Goal: Information Seeking & Learning: Learn about a topic

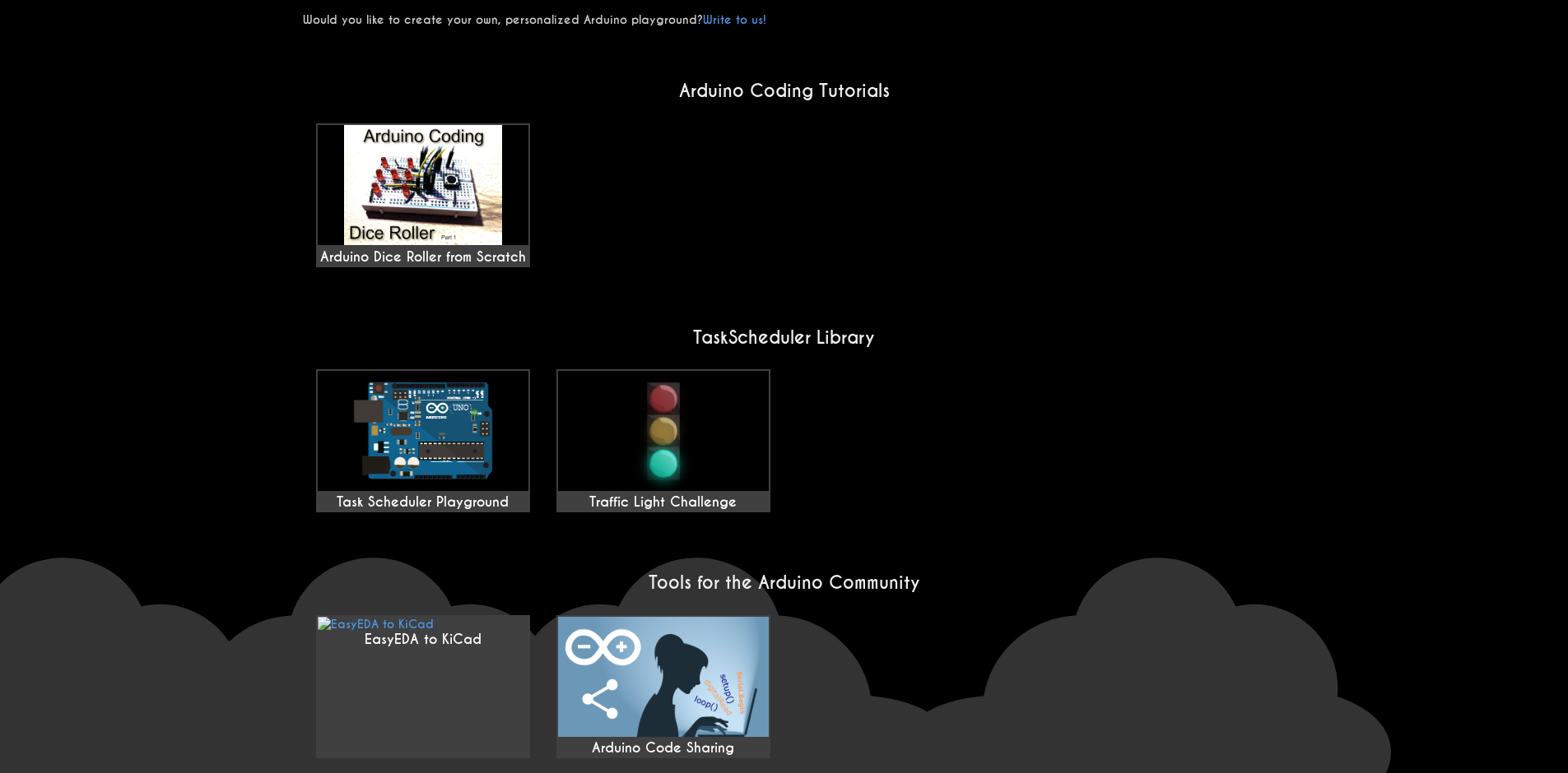
scroll to position [1217, 0]
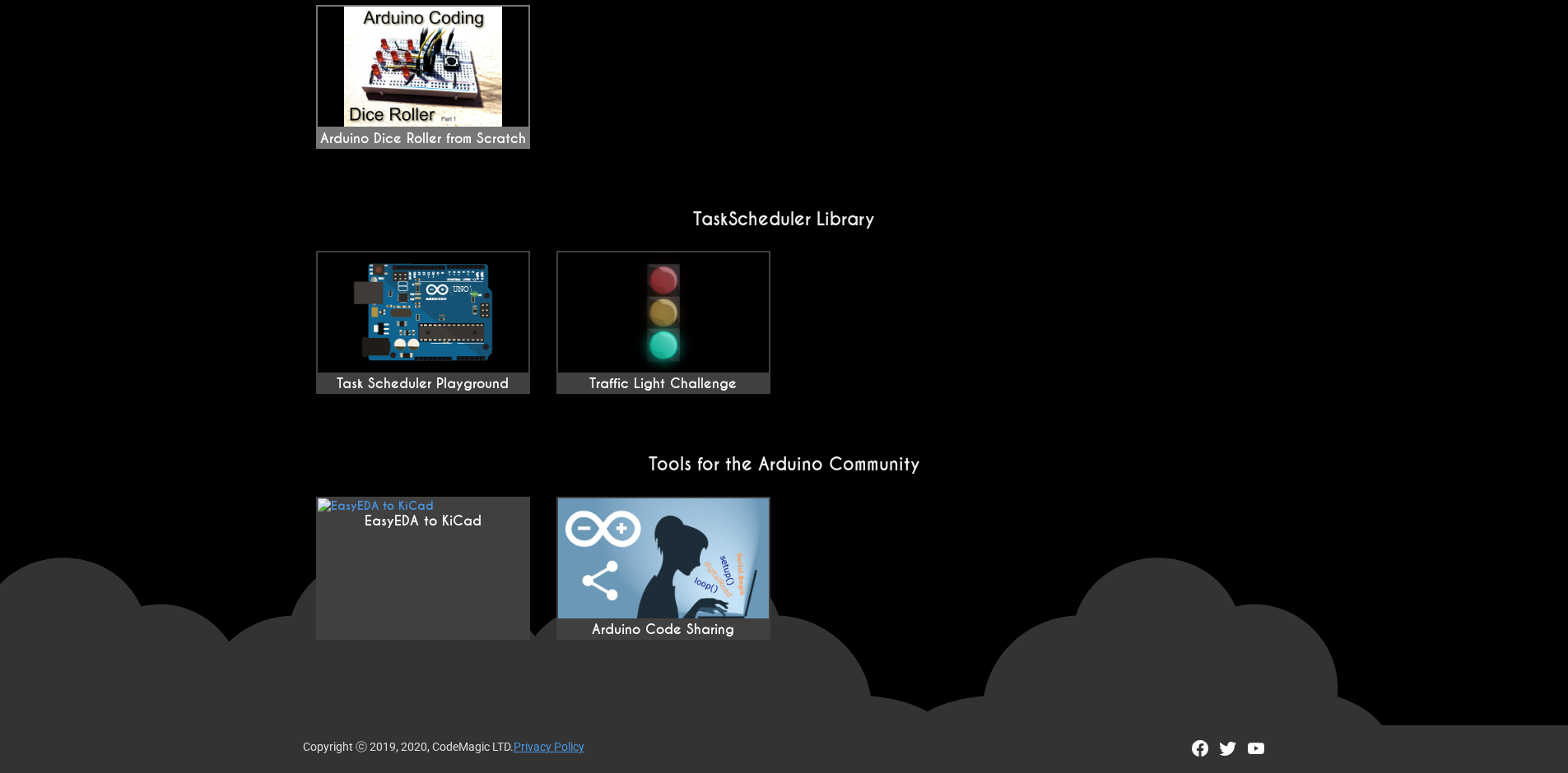
click at [347, 75] on img at bounding box center [423, 67] width 210 height 120
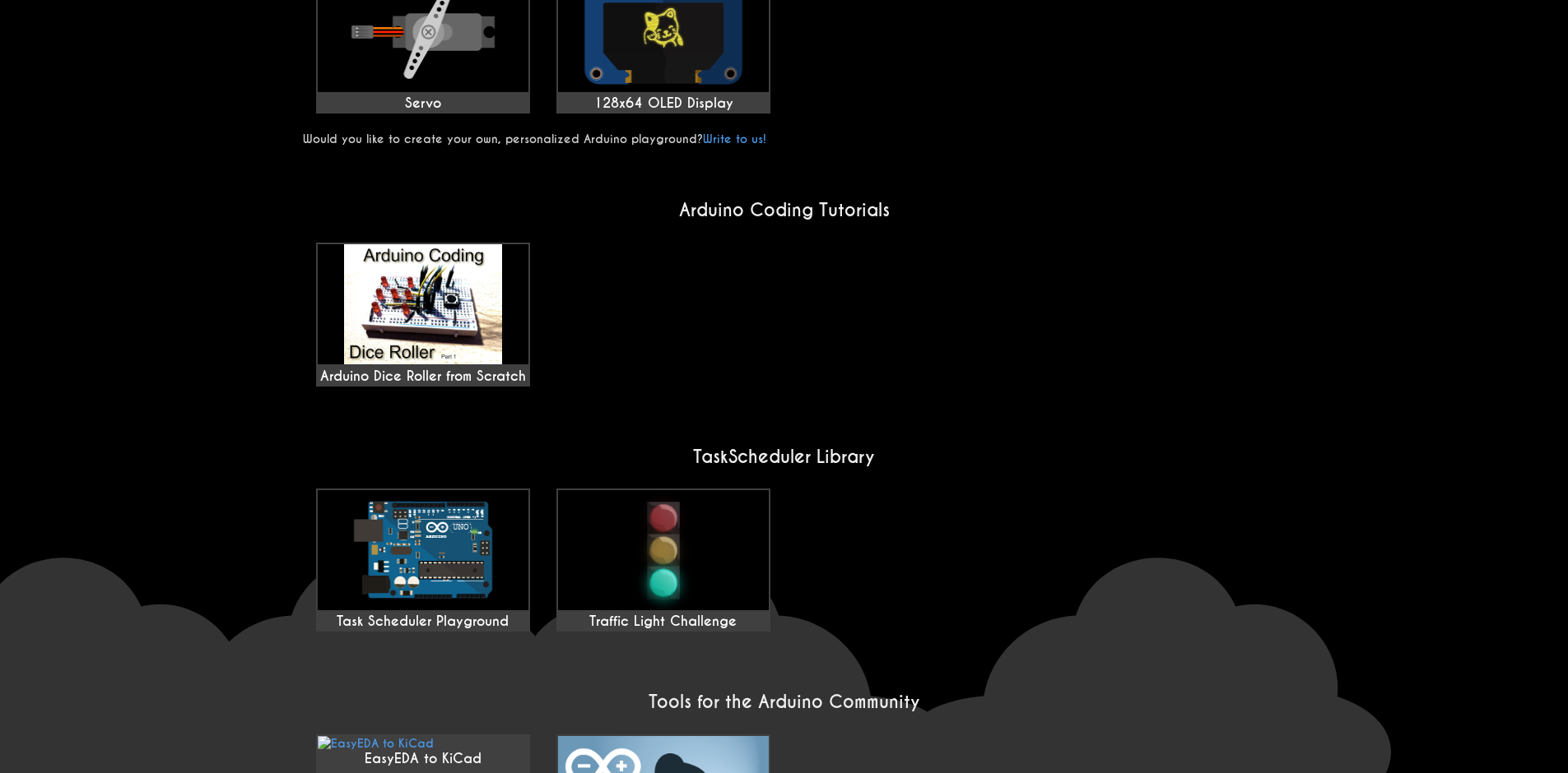
scroll to position [723, 0]
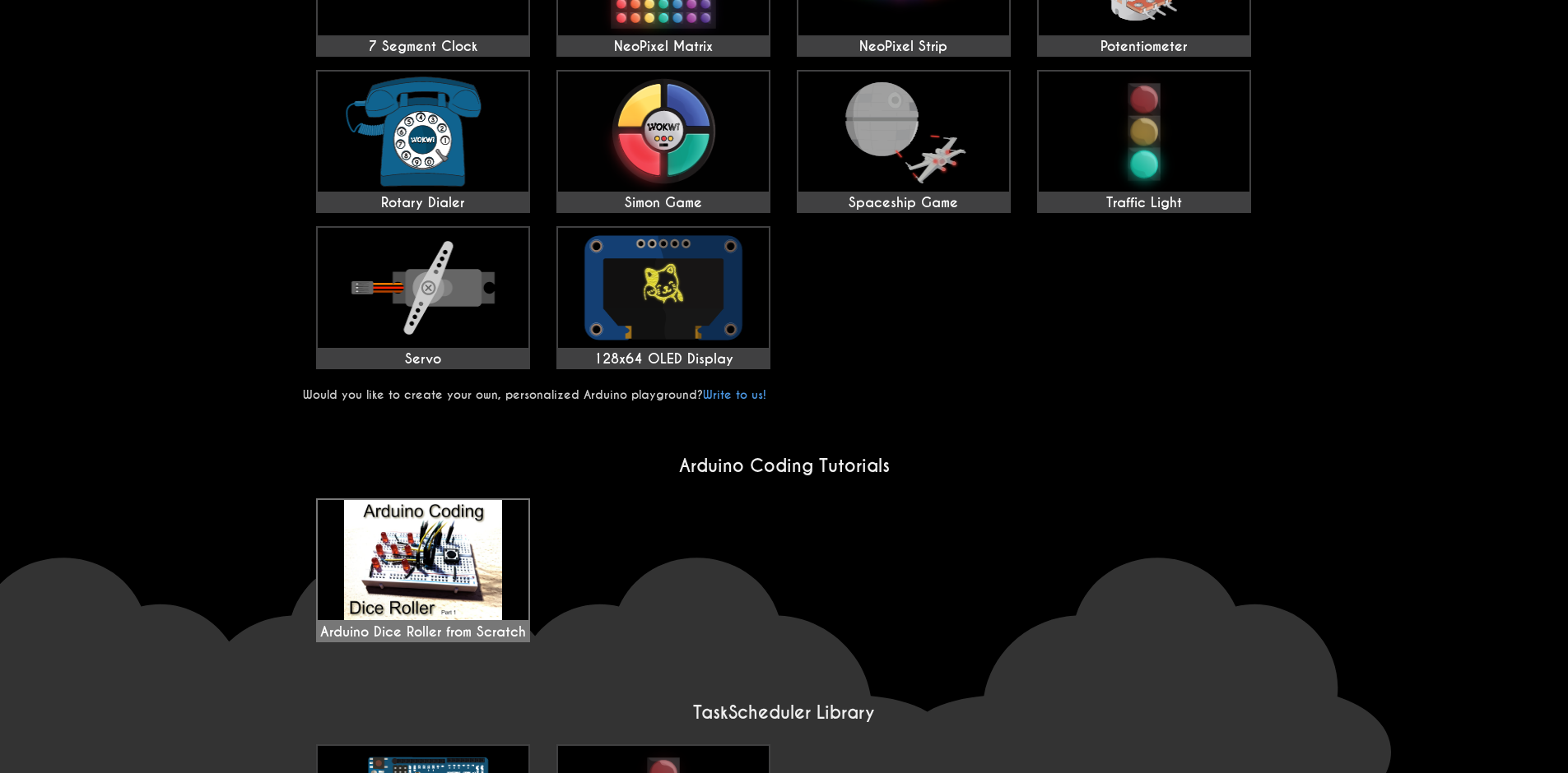
click at [432, 536] on img at bounding box center [423, 561] width 210 height 120
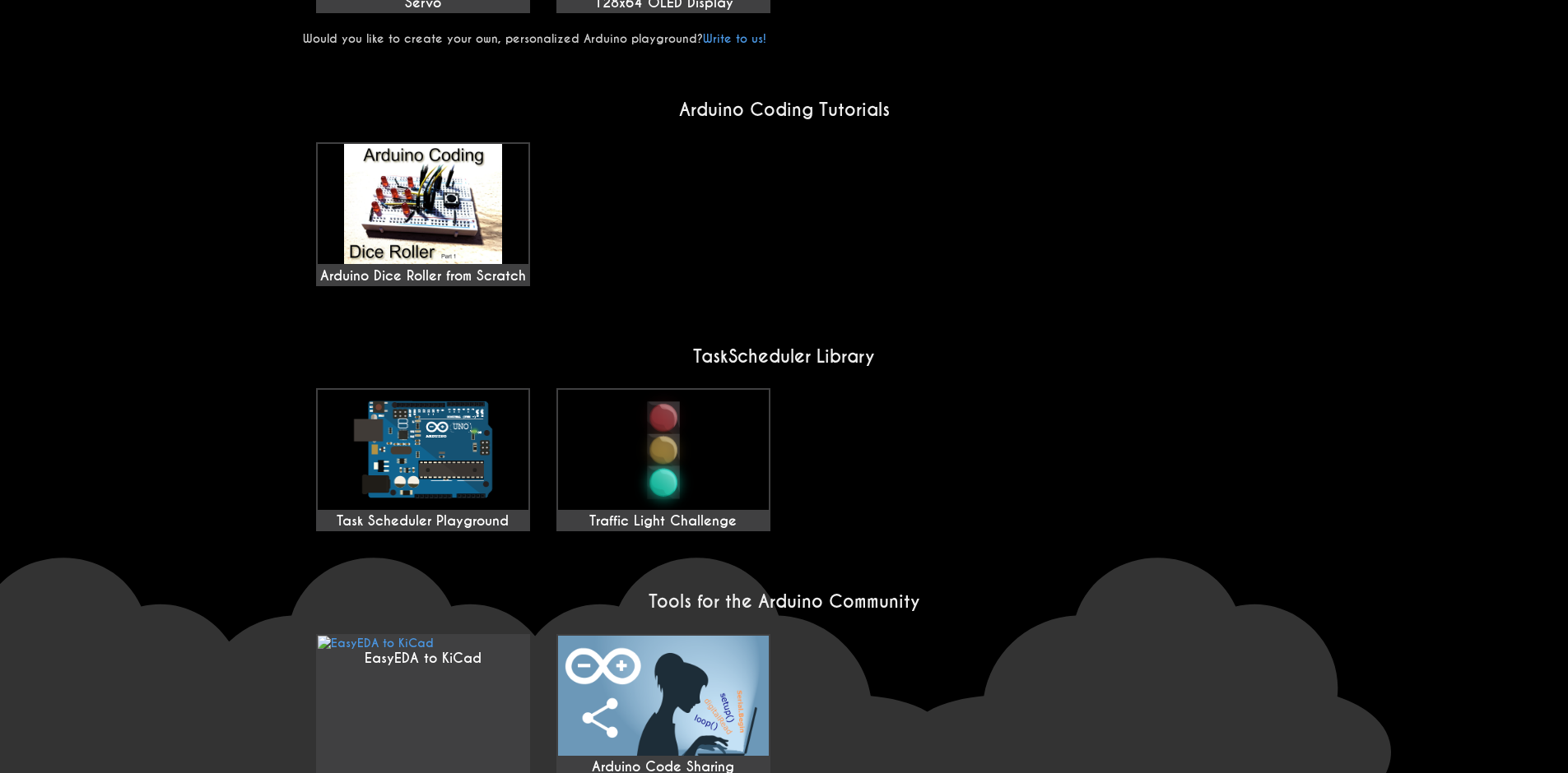
scroll to position [1135, 0]
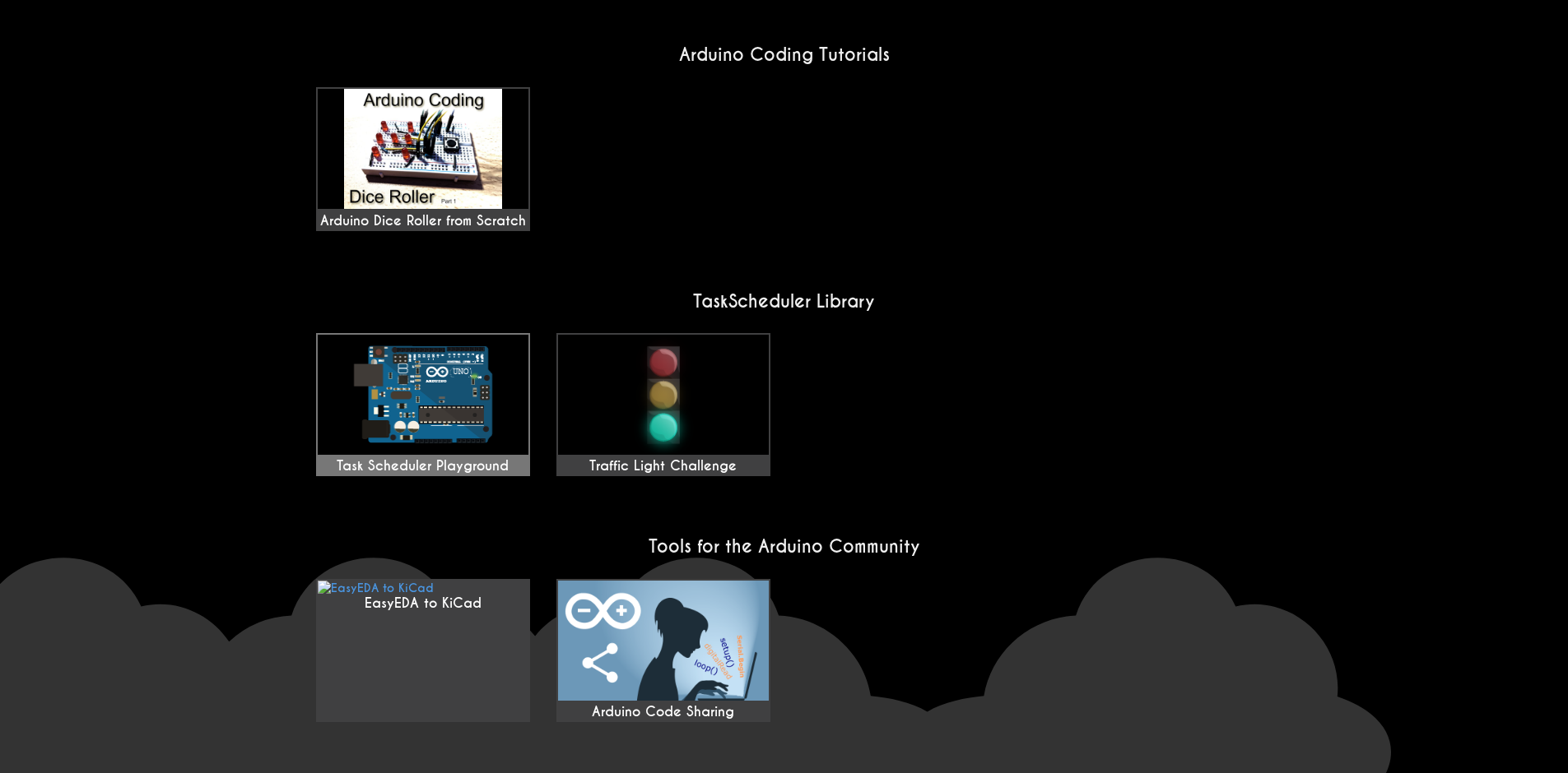
click at [424, 397] on img at bounding box center [423, 395] width 210 height 120
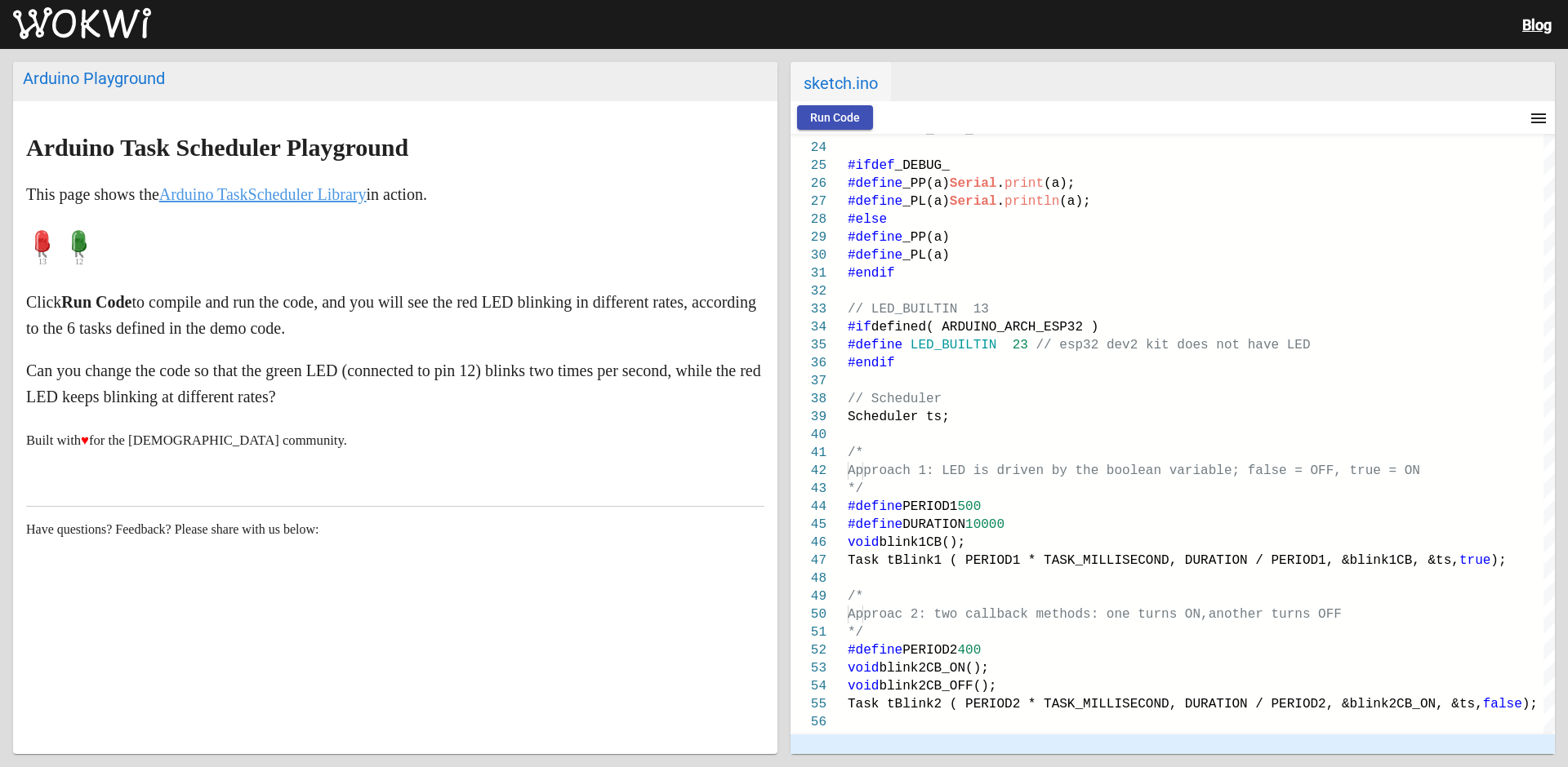
click at [335, 193] on link "Arduino TaskScheduler Library" at bounding box center [263, 193] width 208 height 18
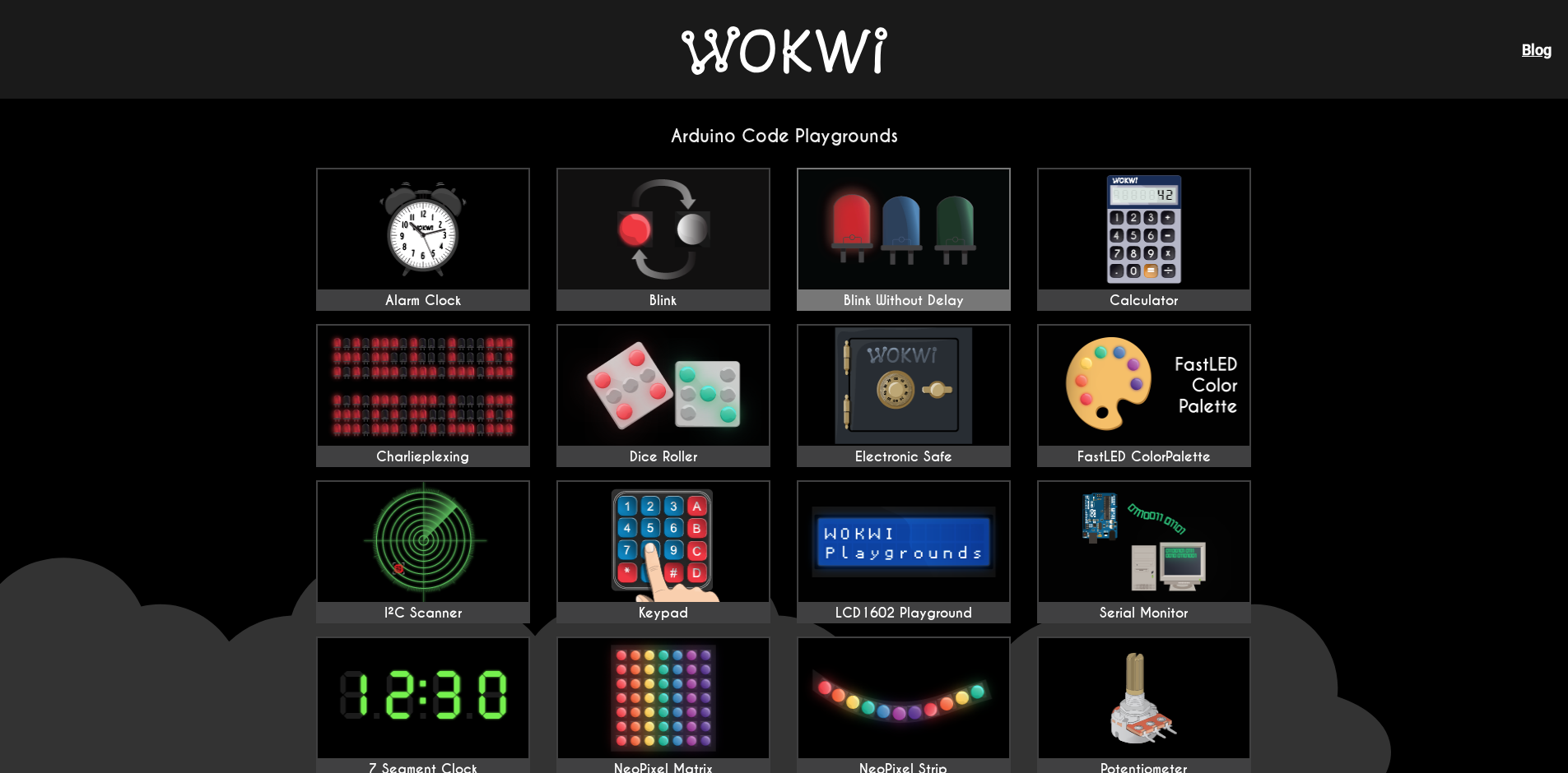
click at [854, 228] on img at bounding box center [904, 229] width 210 height 120
